Goal: Book appointment/travel/reservation

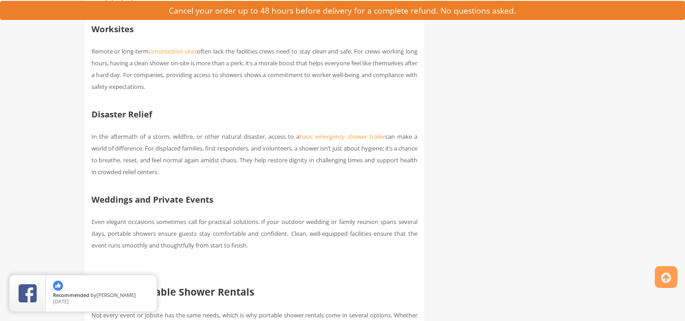
scroll to position [679, 0]
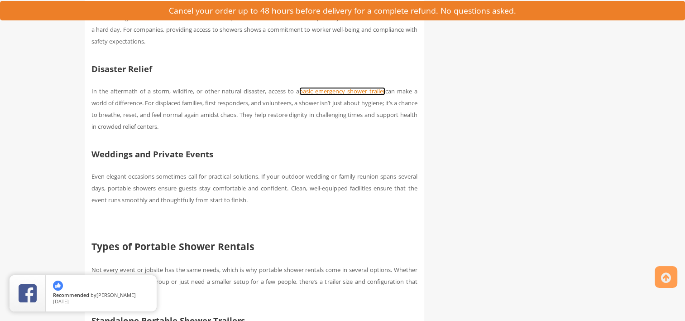
click at [344, 89] on link "basic emergency shower trailer" at bounding box center [342, 91] width 86 height 8
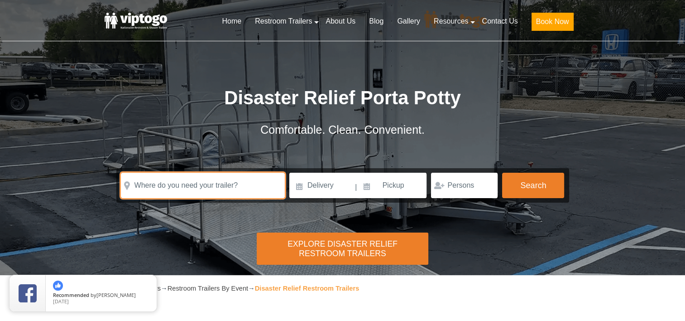
click at [250, 187] on input "text" at bounding box center [203, 185] width 164 height 25
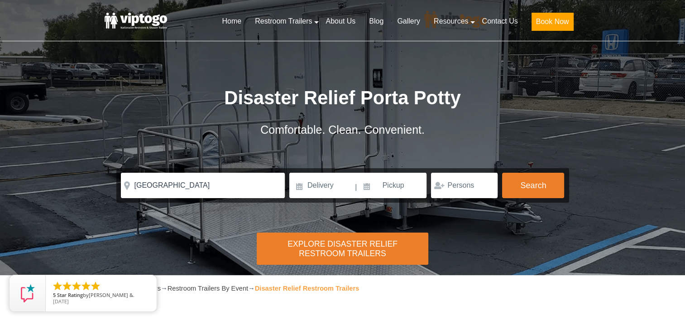
type input "New Berlin, WI, USA"
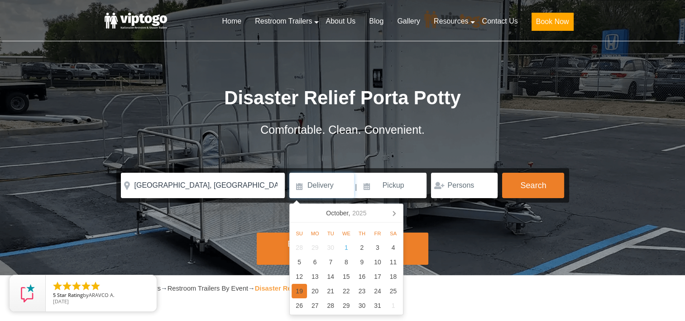
click at [303, 289] on div "19" at bounding box center [300, 291] width 16 height 14
type input "10/19/2025"
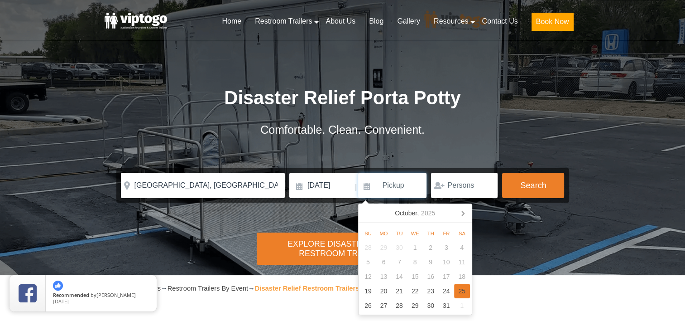
click at [467, 290] on div "25" at bounding box center [462, 291] width 16 height 14
type input "10/25/2025"
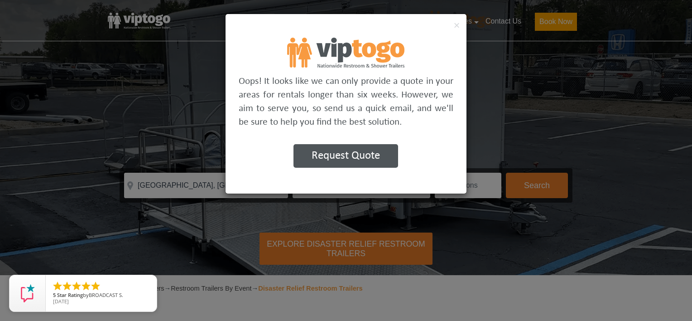
click at [385, 155] on button "Request Quote" at bounding box center [345, 156] width 105 height 24
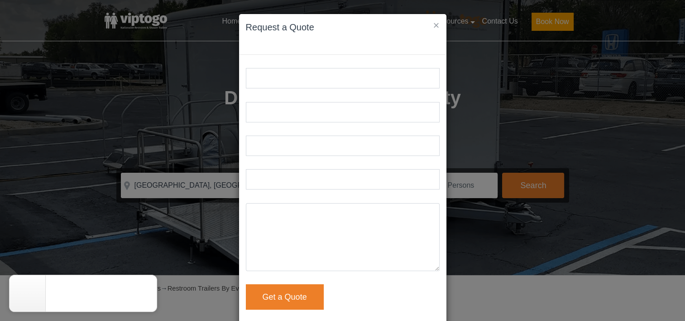
click at [437, 25] on button "×" at bounding box center [436, 25] width 6 height 11
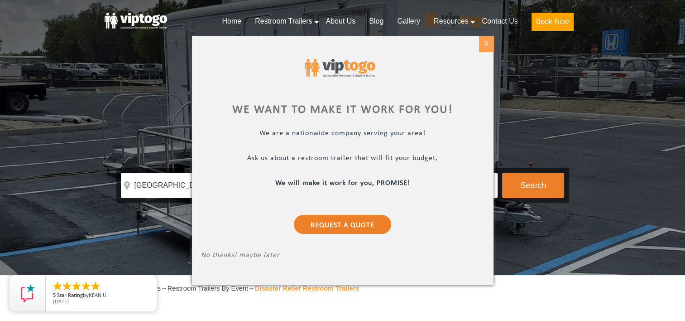
click at [485, 43] on div "X" at bounding box center [486, 43] width 14 height 15
